Goal: Complete application form

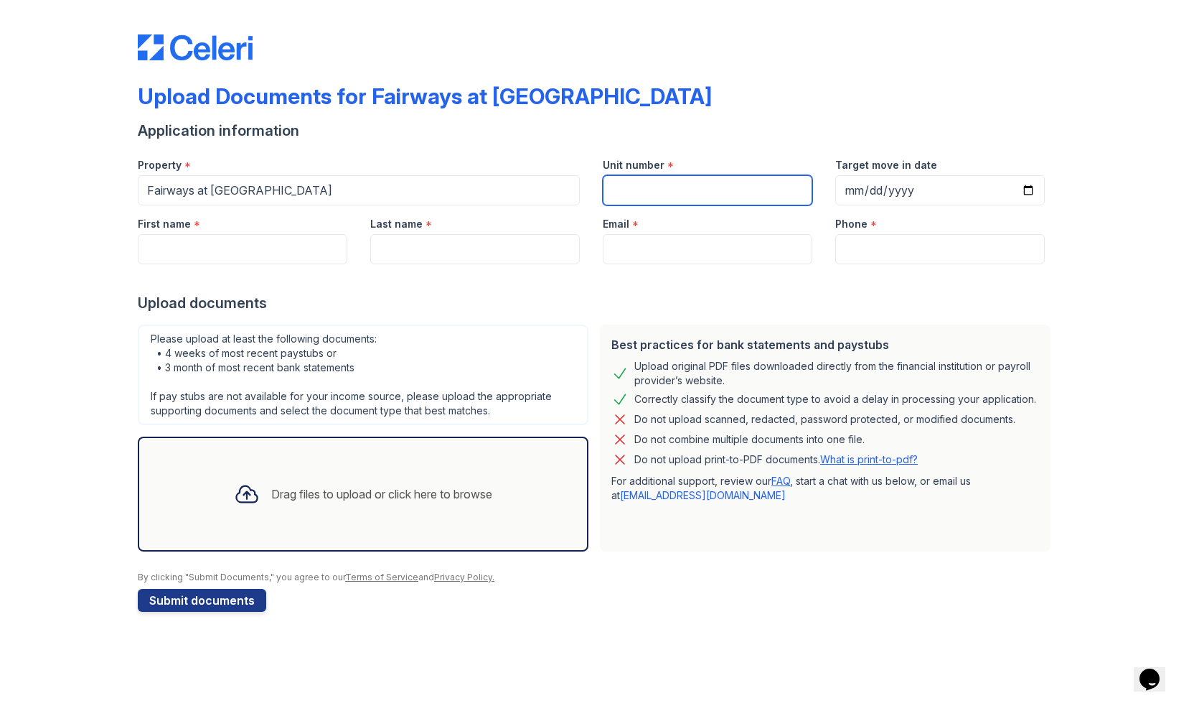
click at [623, 195] on input "Unit number" at bounding box center [708, 190] width 210 height 30
click at [625, 193] on input "Unit number" at bounding box center [708, 190] width 210 height 30
type input "1311"
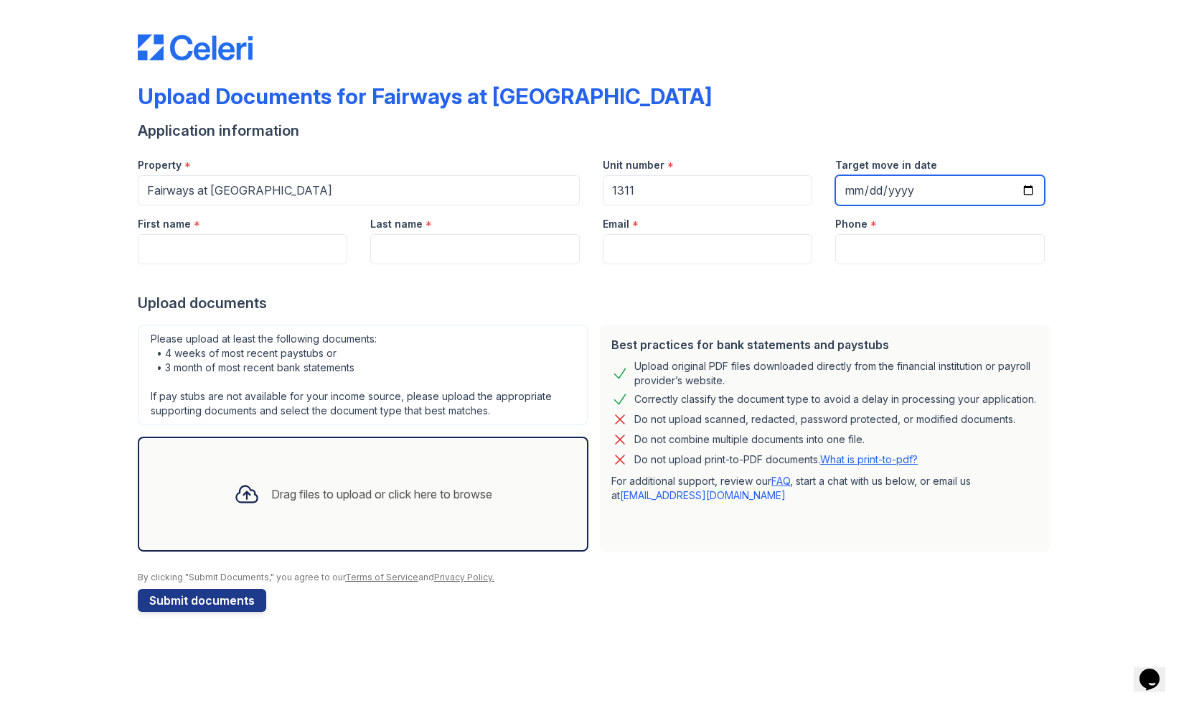
click at [856, 193] on input "Target move in date" at bounding box center [940, 190] width 210 height 30
type input "[DATE]"
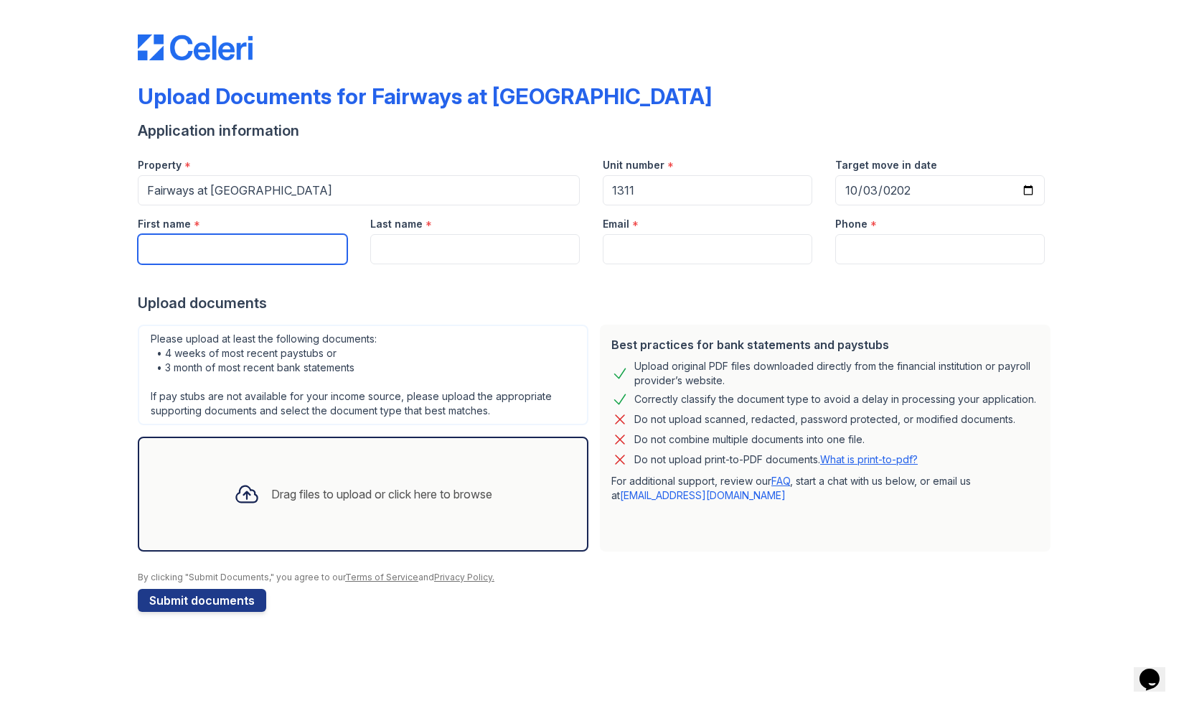
click at [276, 242] on input "First name" at bounding box center [243, 249] width 210 height 30
type input "[PERSON_NAME]"
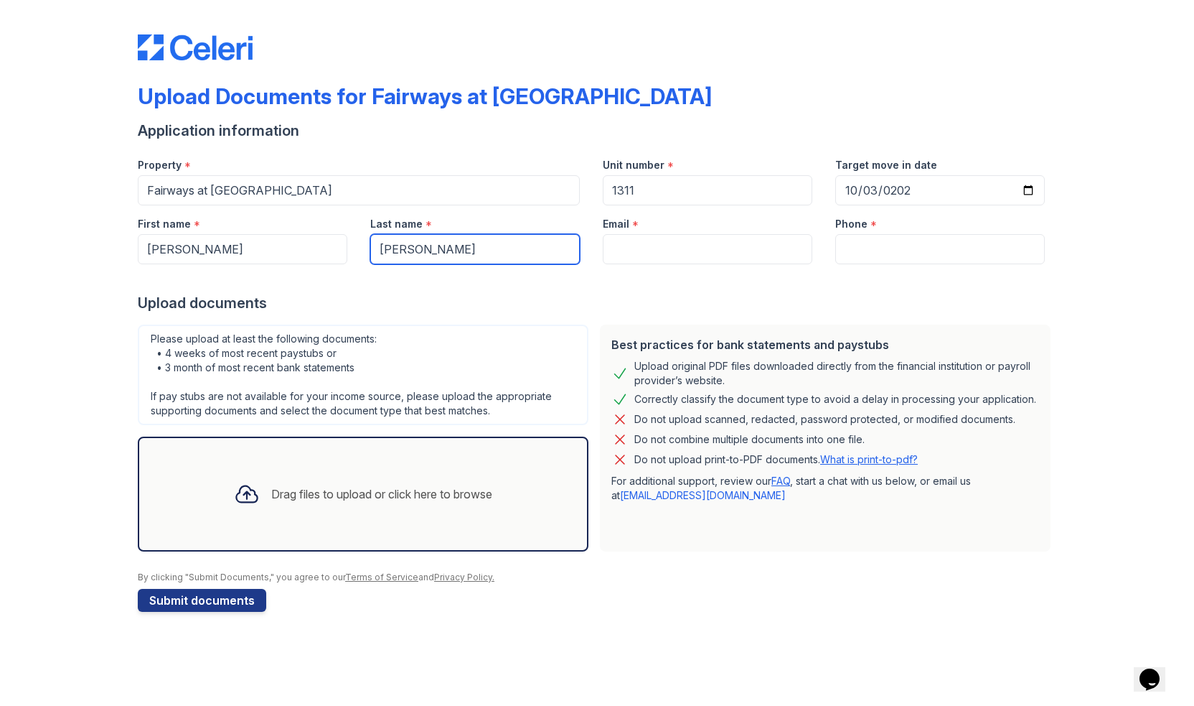
type input "[PERSON_NAME]"
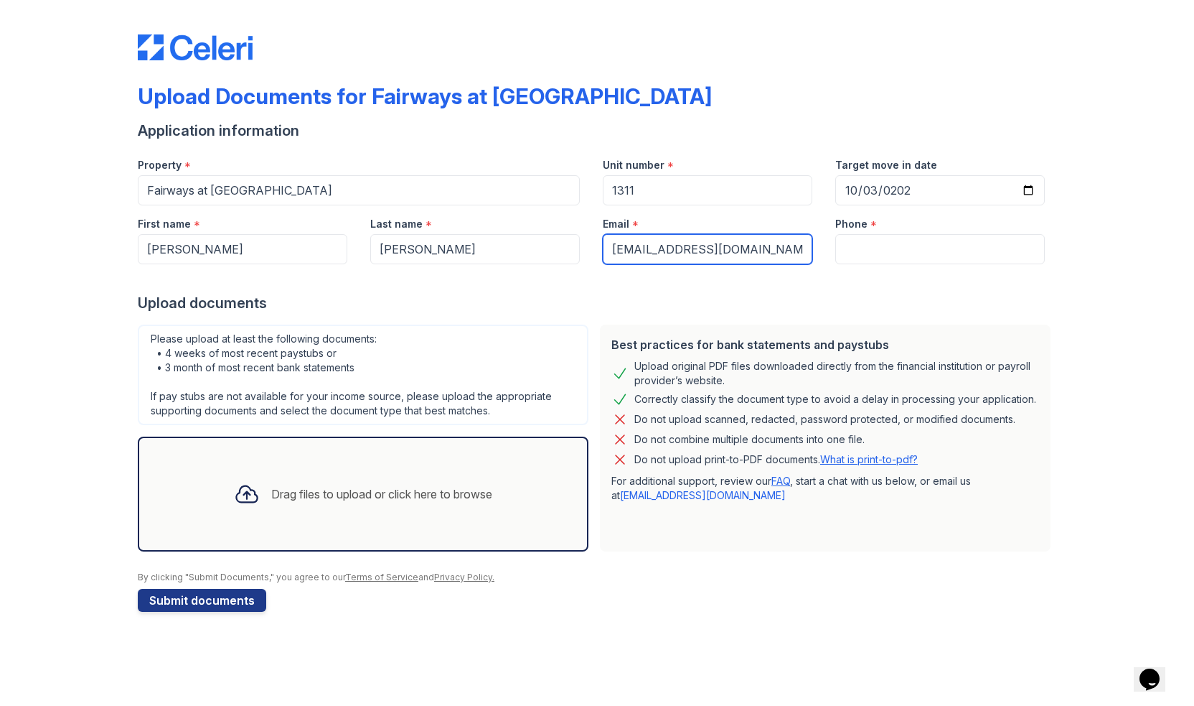
type input "[EMAIL_ADDRESS][DOMAIN_NAME]"
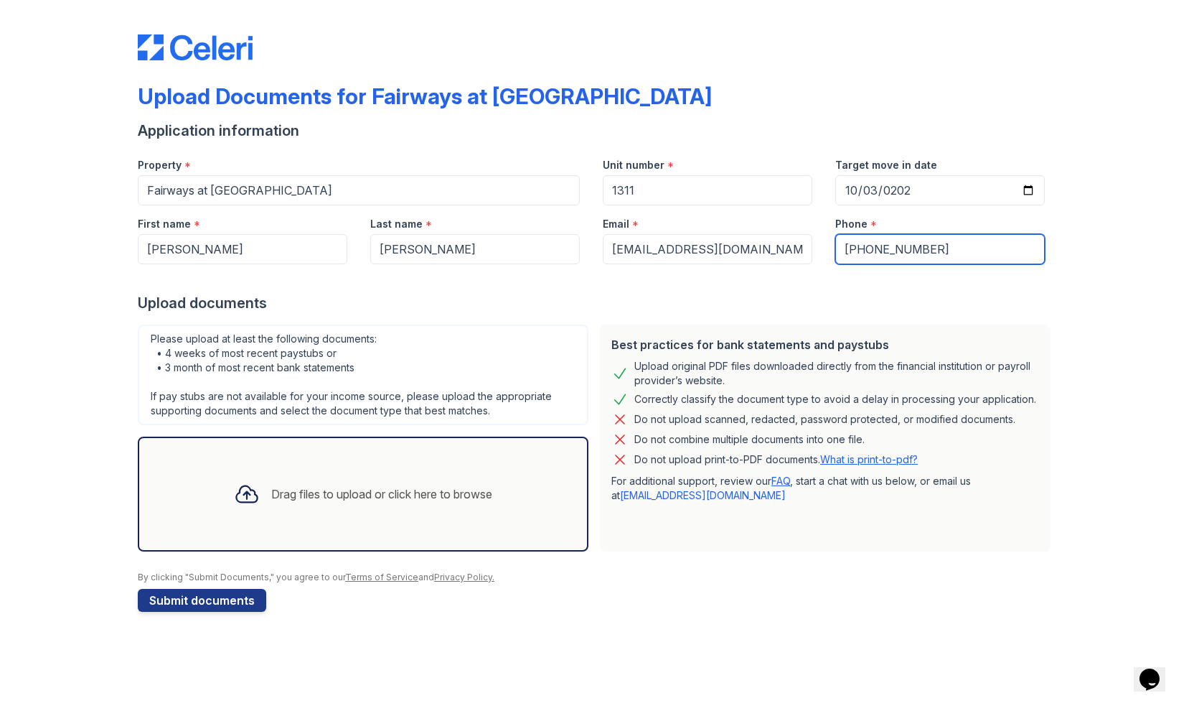
type input "[PHONE_NUMBER]"
click at [337, 483] on div "Drag files to upload or click here to browse" at bounding box center [362, 493] width 281 height 49
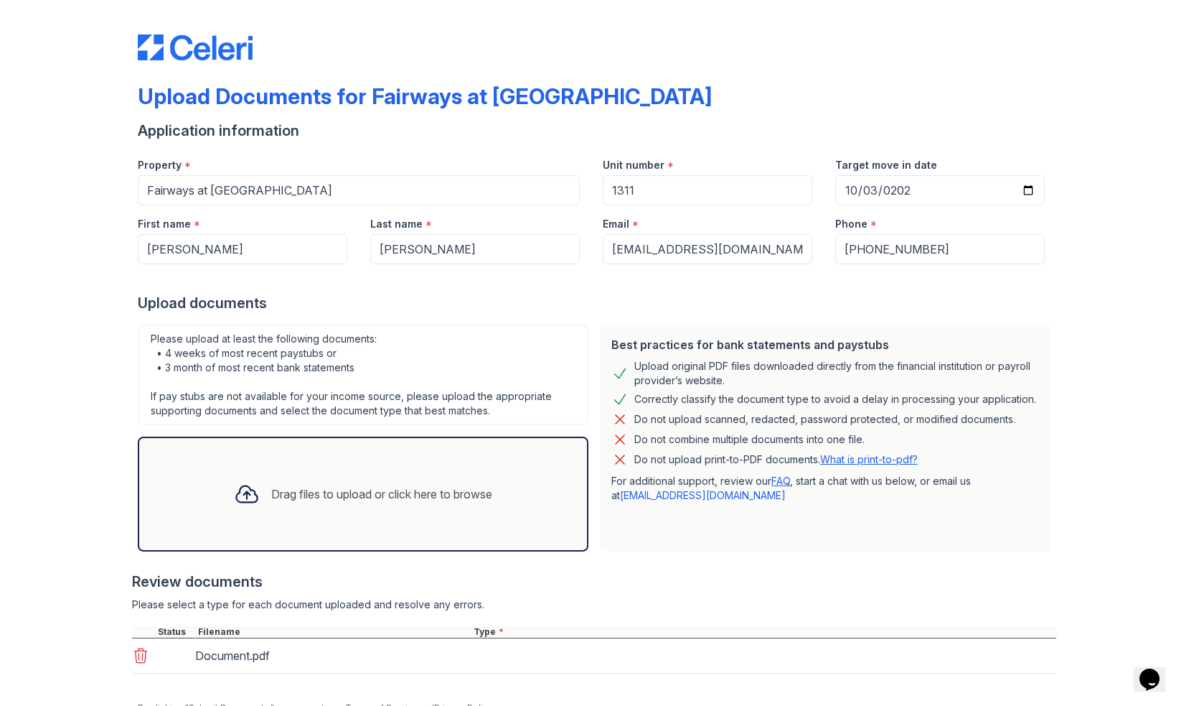
scroll to position [63, 0]
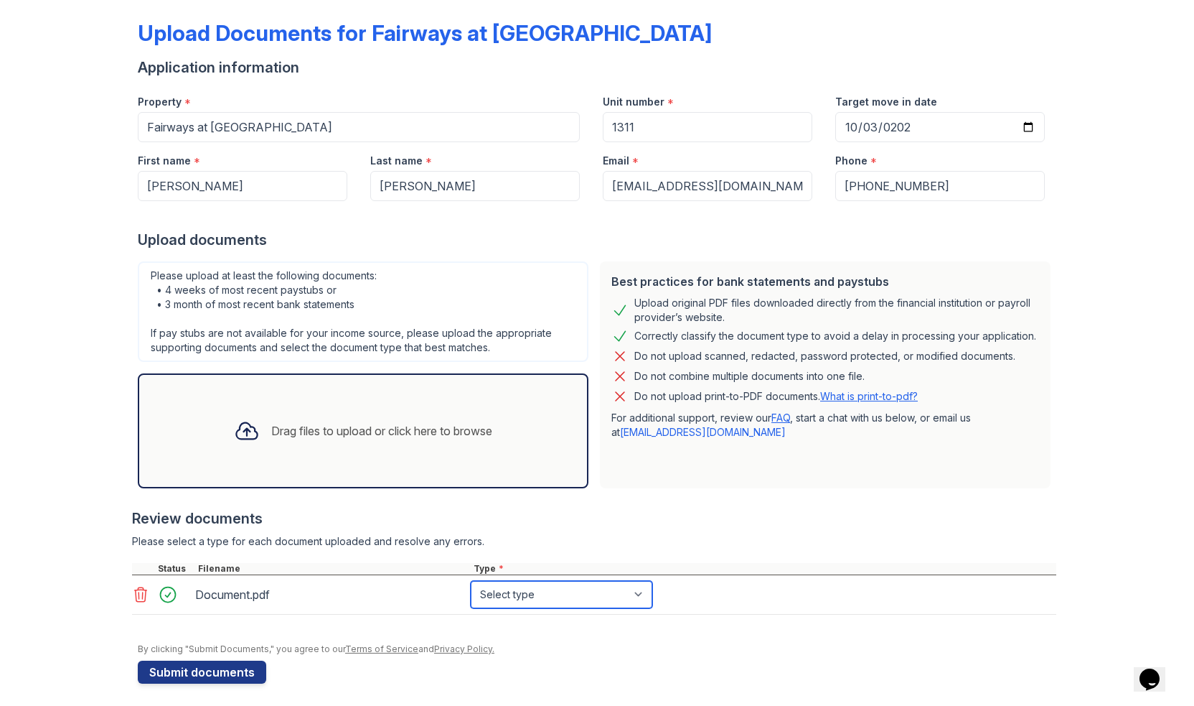
click at [545, 602] on select "Select type Paystub Bank Statement Offer Letter Tax Documents Benefit Award Let…" at bounding box center [562, 594] width 182 height 27
select select "bank_statement"
click at [471, 581] on select "Select type Paystub Bank Statement Offer Letter Tax Documents Benefit Award Let…" at bounding box center [562, 594] width 182 height 27
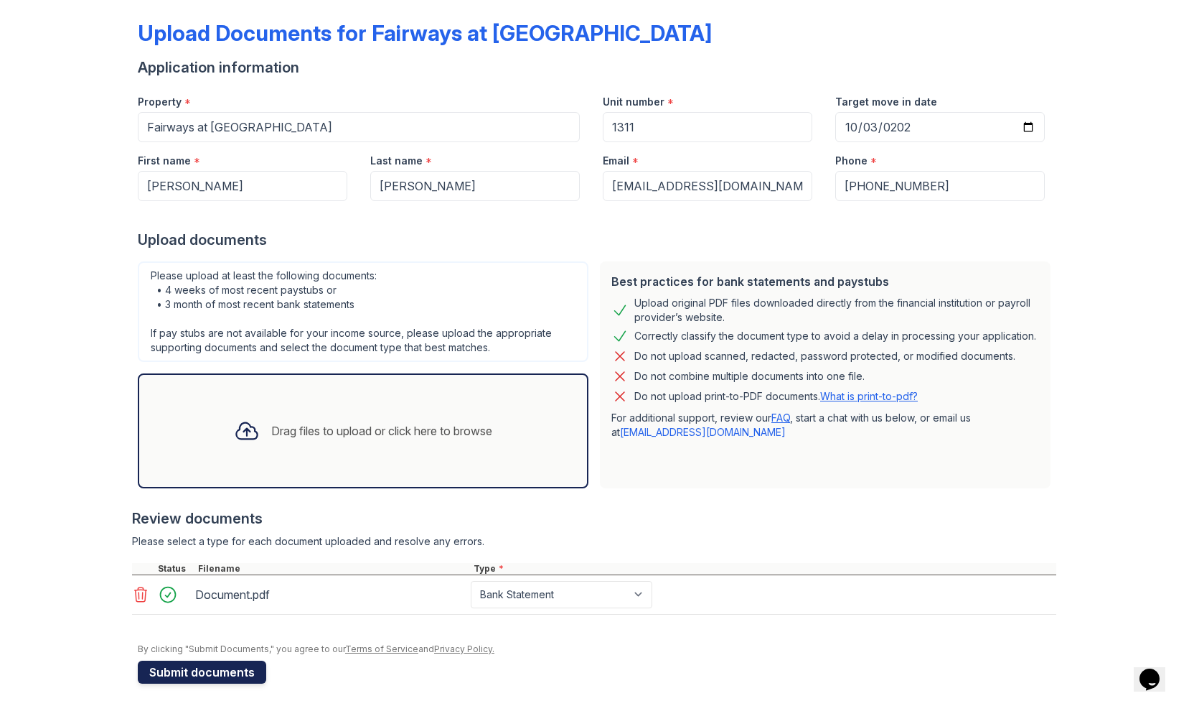
click at [222, 669] on button "Submit documents" at bounding box center [202, 671] width 128 height 23
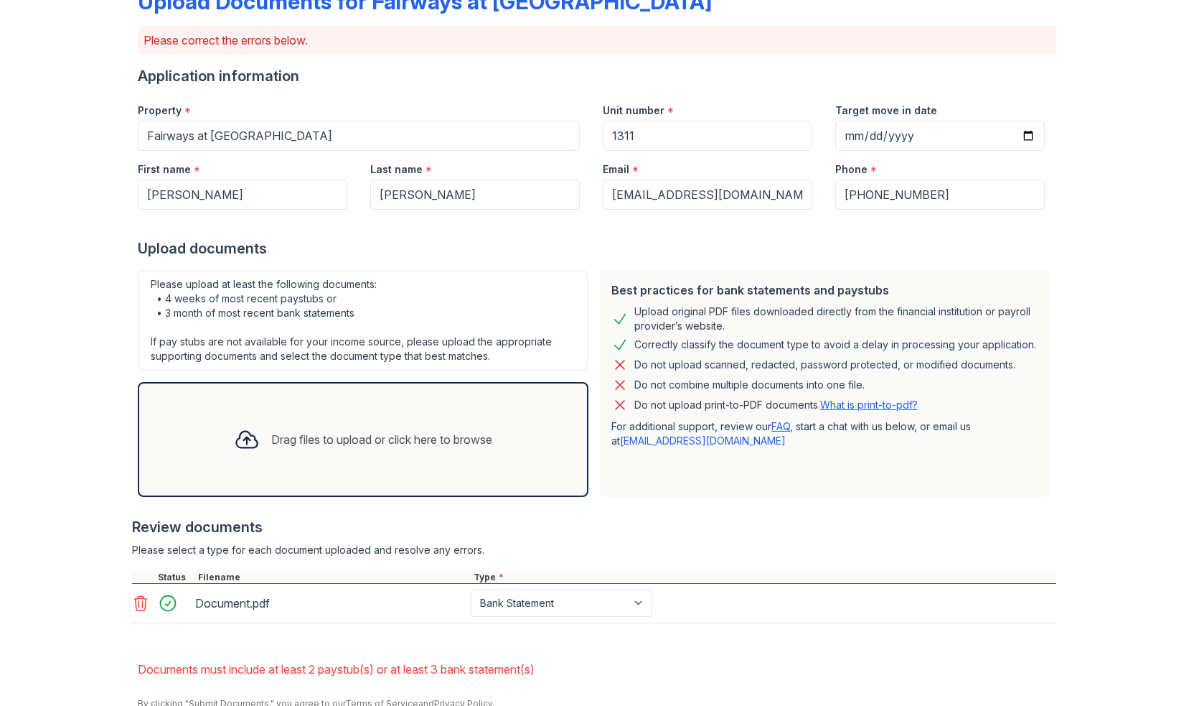
scroll to position [154, 0]
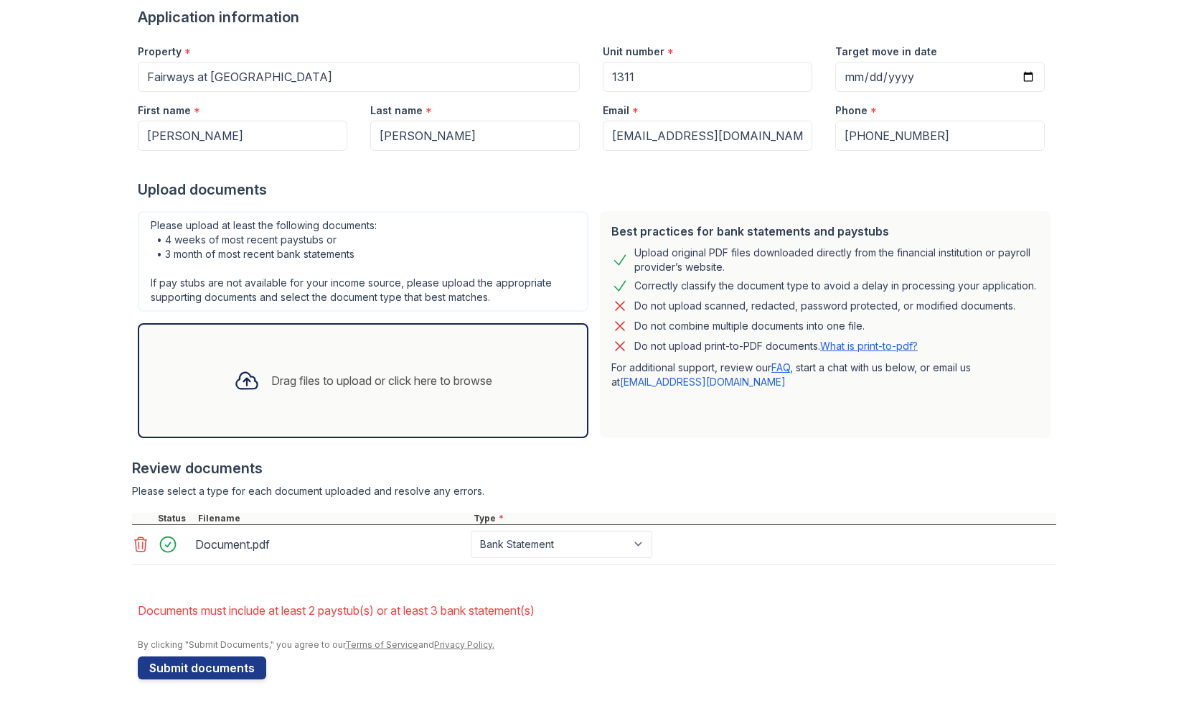
click at [345, 377] on div "Drag files to upload or click here to browse" at bounding box center [381, 380] width 221 height 17
click at [228, 664] on button "Submit documents" at bounding box center [202, 667] width 128 height 23
click at [247, 385] on icon at bounding box center [246, 381] width 21 height 17
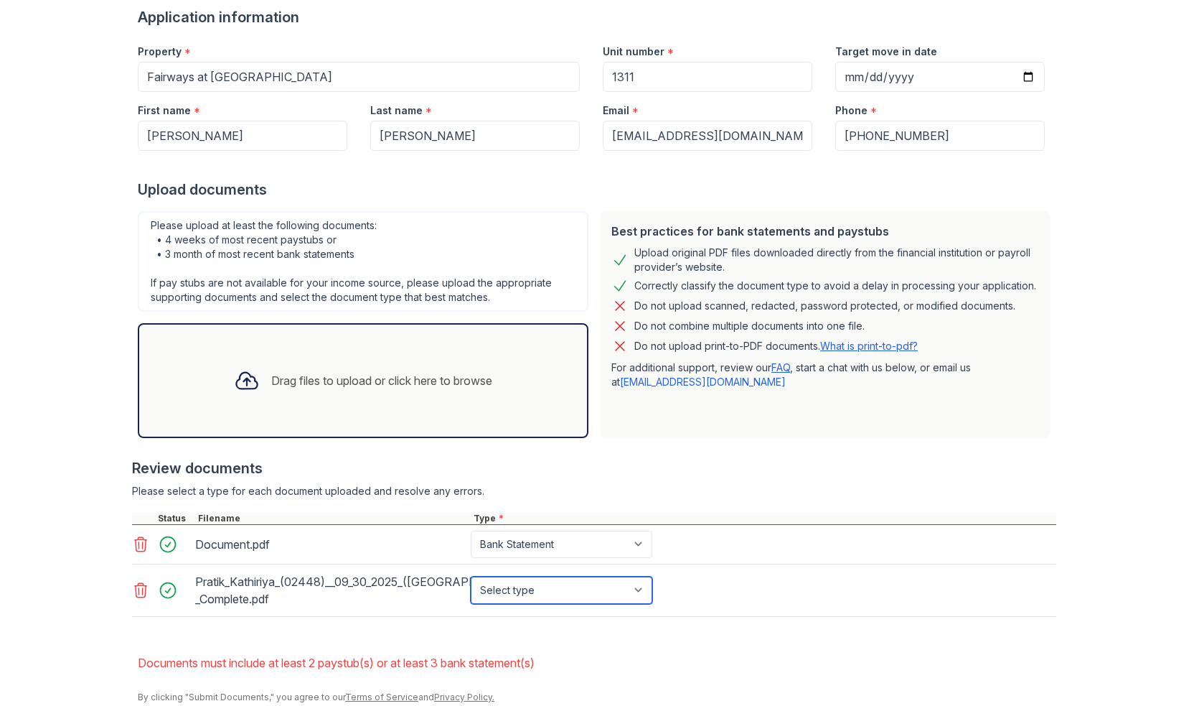
click at [533, 588] on select "Select type Paystub Bank Statement Offer Letter Tax Documents Benefit Award Let…" at bounding box center [562, 589] width 182 height 27
select select "paystub"
click at [471, 576] on select "Select type Paystub Bank Statement Offer Letter Tax Documents Benefit Award Let…" at bounding box center [562, 589] width 182 height 27
click at [361, 354] on div "Drag files to upload or click here to browse" at bounding box center [363, 380] width 451 height 115
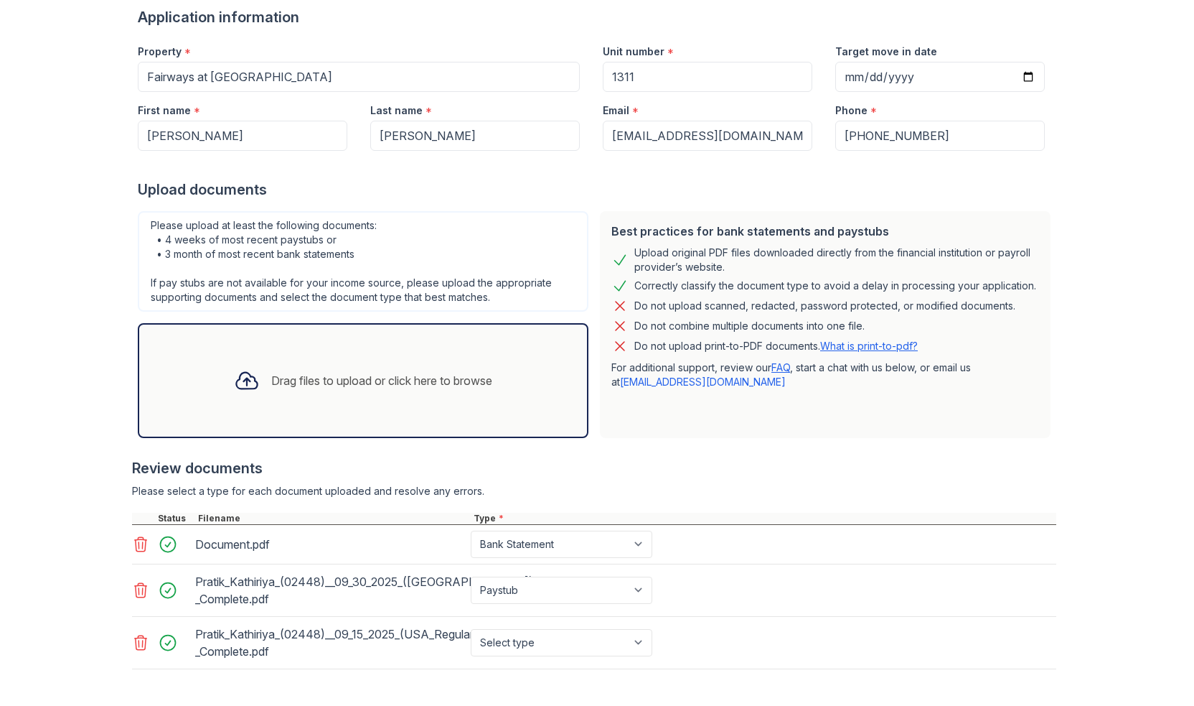
scroll to position [258, 0]
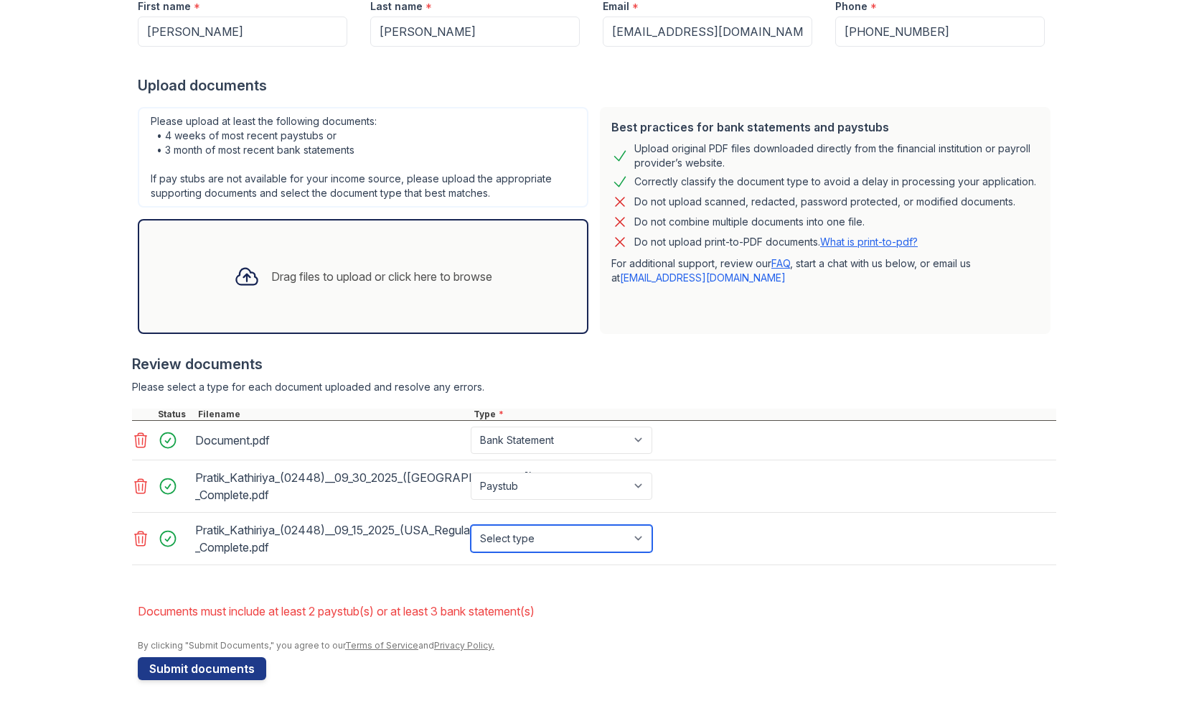
click at [536, 530] on select "Select type Paystub Bank Statement Offer Letter Tax Documents Benefit Award Let…" at bounding box center [562, 538] width 182 height 27
select select "paystub"
click at [471, 525] on select "Select type Paystub Bank Statement Offer Letter Tax Documents Benefit Award Let…" at bounding box center [562, 538] width 182 height 27
click at [222, 662] on button "Submit documents" at bounding box center [202, 668] width 128 height 23
